Goal: Task Accomplishment & Management: Use online tool/utility

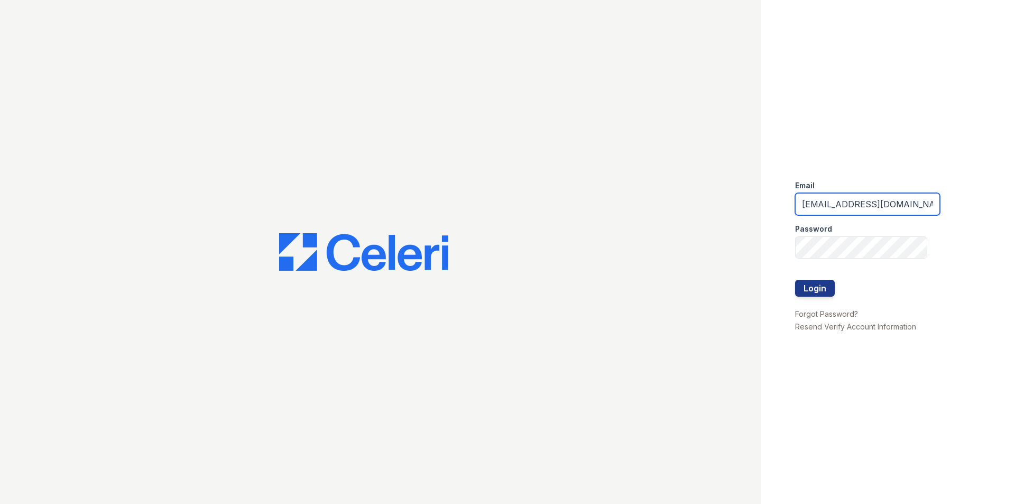
click at [836, 202] on input "lamirada1@cafmanagement.com" at bounding box center [867, 204] width 145 height 22
click at [839, 202] on input "lamirada1@cafmanagement.com" at bounding box center [867, 204] width 145 height 22
type input "[EMAIL_ADDRESS][DOMAIN_NAME]"
click at [748, 272] on div "Email lamirada3@cafmanagement.com Password Login Forgot Password? Resend Verify…" at bounding box center [507, 252] width 1015 height 504
click at [795, 280] on button "Login" at bounding box center [815, 288] width 40 height 17
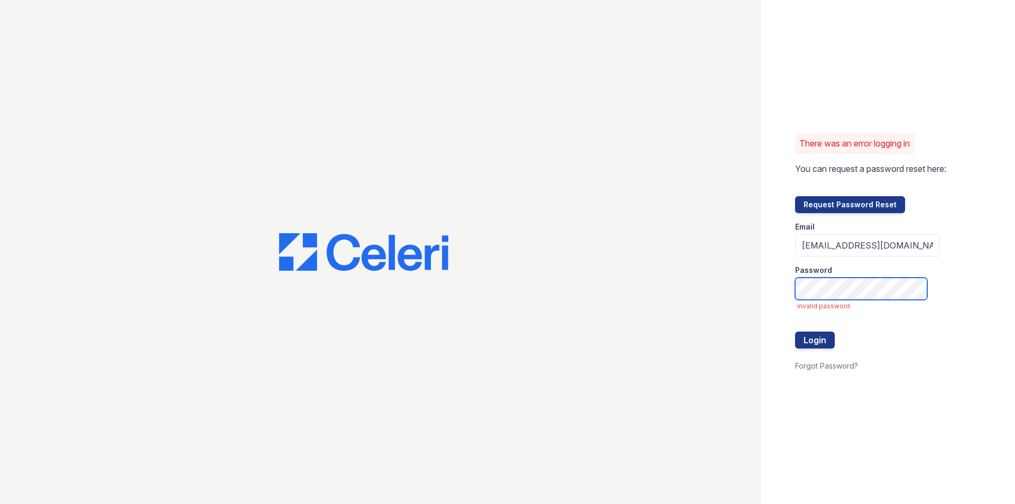
click at [795, 331] on button "Login" at bounding box center [815, 339] width 40 height 17
